Goal: Task Accomplishment & Management: Manage account settings

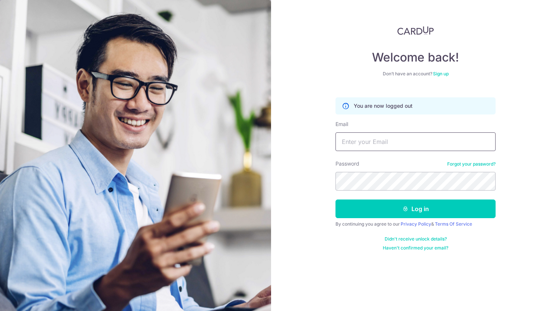
click at [355, 137] on input "Email" at bounding box center [416, 141] width 160 height 19
type input "[EMAIL_ADDRESS][DOMAIN_NAME]"
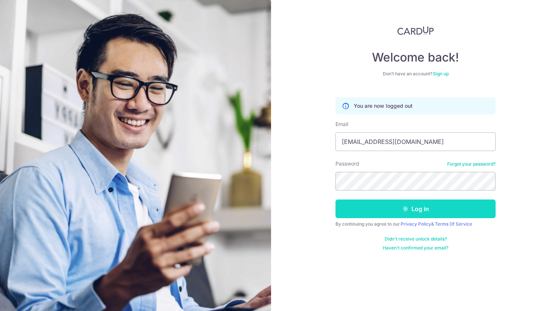
click at [429, 206] on button "Log in" at bounding box center [416, 208] width 160 height 19
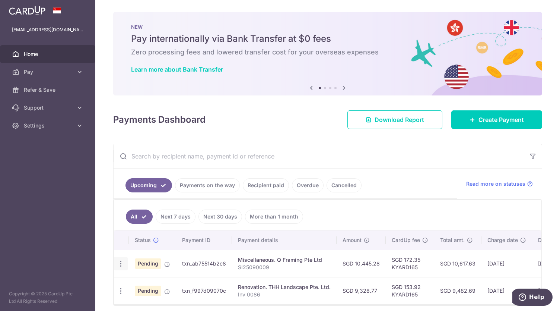
click at [123, 260] on icon "button" at bounding box center [121, 264] width 8 height 8
click at [151, 299] on span "Cancel payment" at bounding box center [161, 302] width 50 height 9
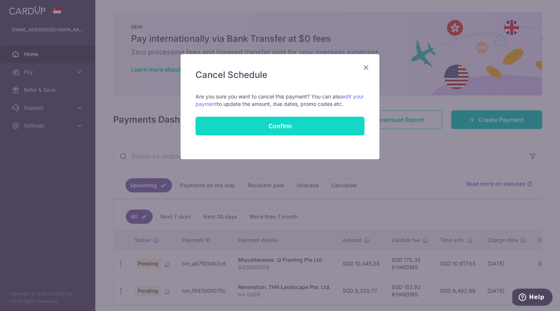
click at [297, 127] on button "Confirm" at bounding box center [280, 126] width 169 height 19
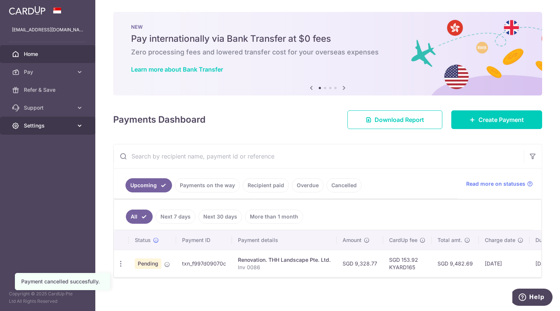
click at [32, 128] on span "Settings" at bounding box center [48, 125] width 49 height 7
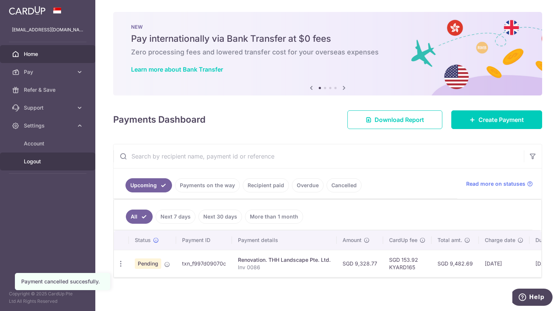
click at [30, 164] on span "Logout" at bounding box center [48, 161] width 49 height 7
